Goal: Transaction & Acquisition: Purchase product/service

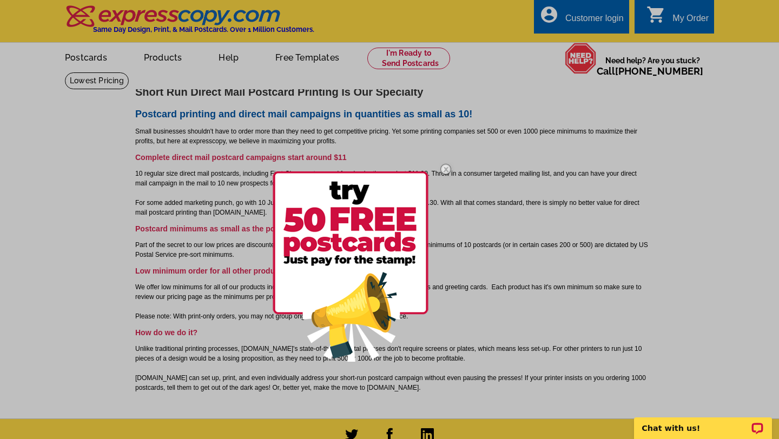
click at [442, 170] on img at bounding box center [445, 169] width 31 height 31
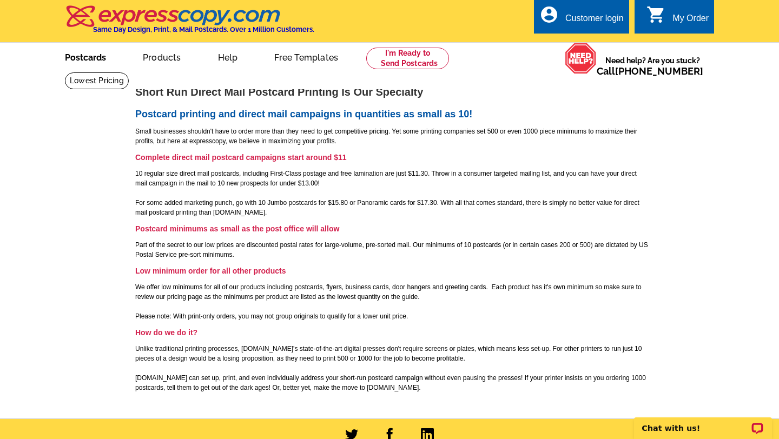
click at [82, 57] on link "Postcards" at bounding box center [86, 56] width 76 height 25
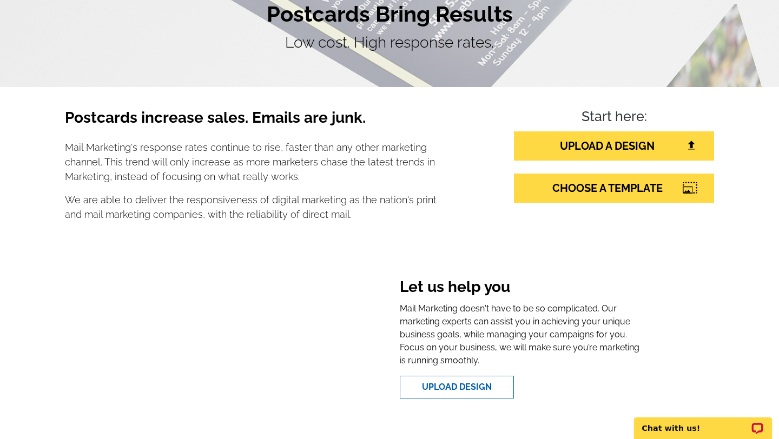
scroll to position [137, 0]
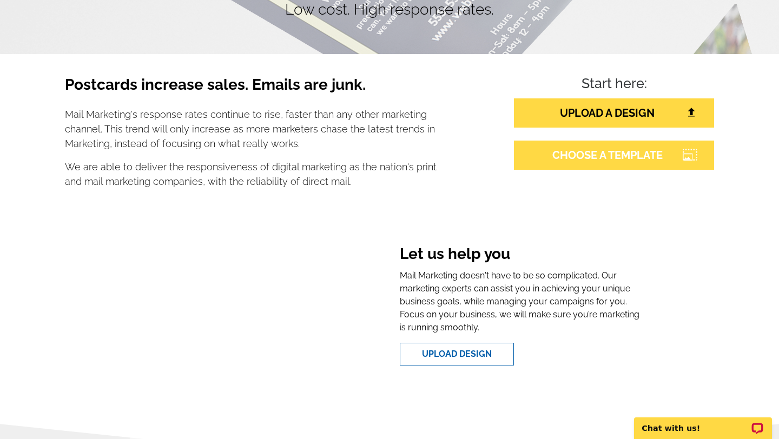
click at [628, 158] on link "CHOOSE A TEMPLATE" at bounding box center [614, 155] width 200 height 29
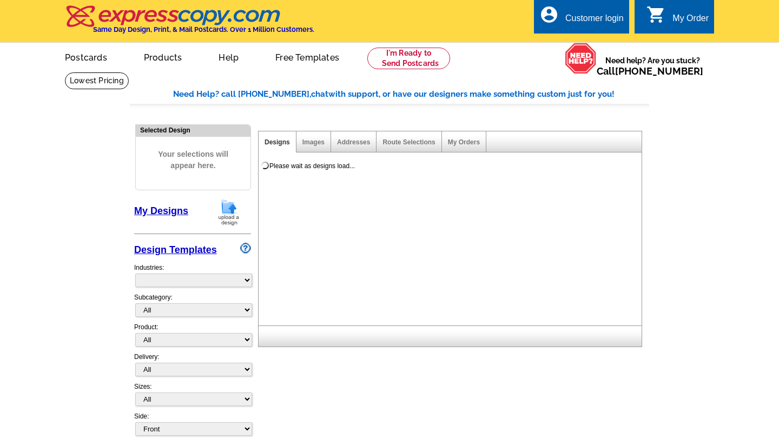
select select "785"
